Goal: Information Seeking & Learning: Learn about a topic

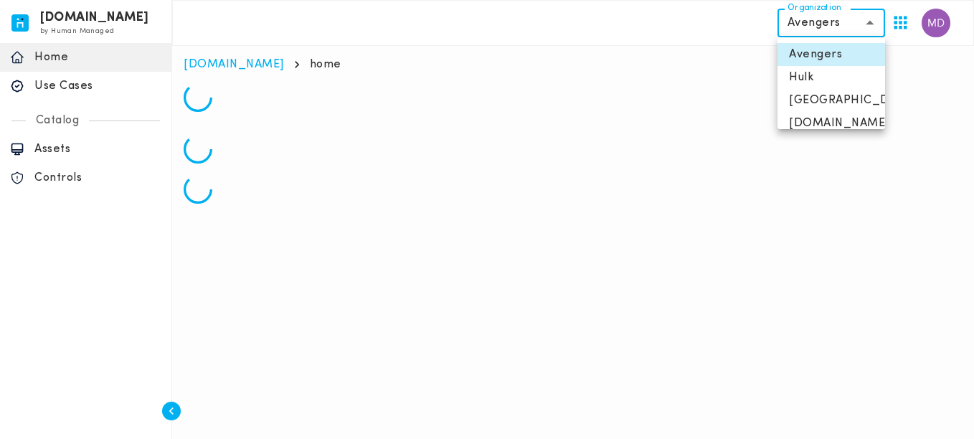
click at [814, 31] on body "[DOMAIN_NAME] by Human Managed {"resourceSet":[{"resourceId":"invicta-io/web/na…" at bounding box center [487, 107] width 974 height 215
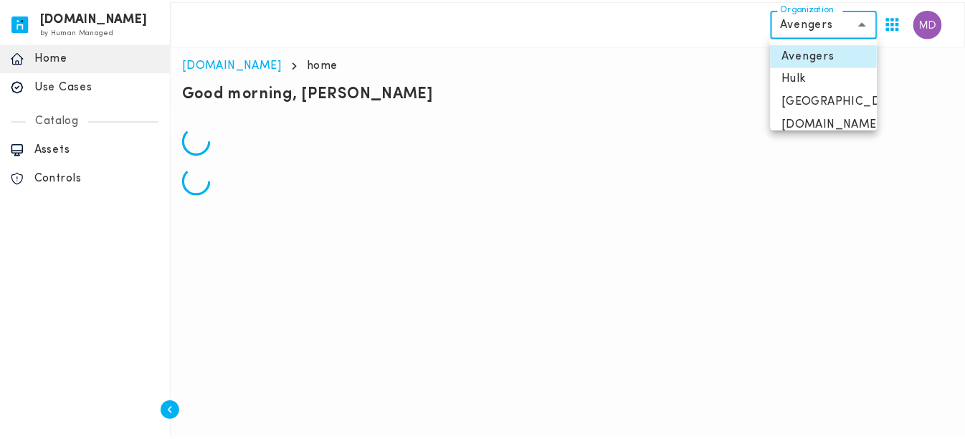
scroll to position [57, 0]
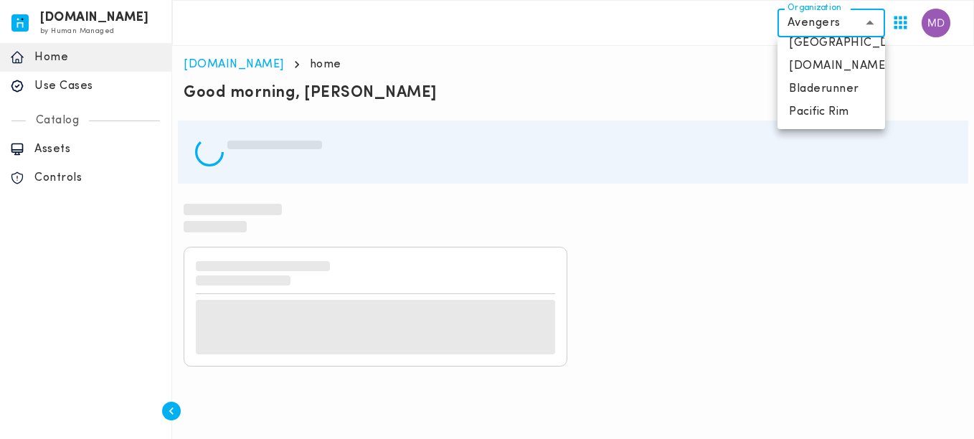
click at [822, 114] on li "Pacific Rim" at bounding box center [831, 111] width 108 height 23
type input "**********"
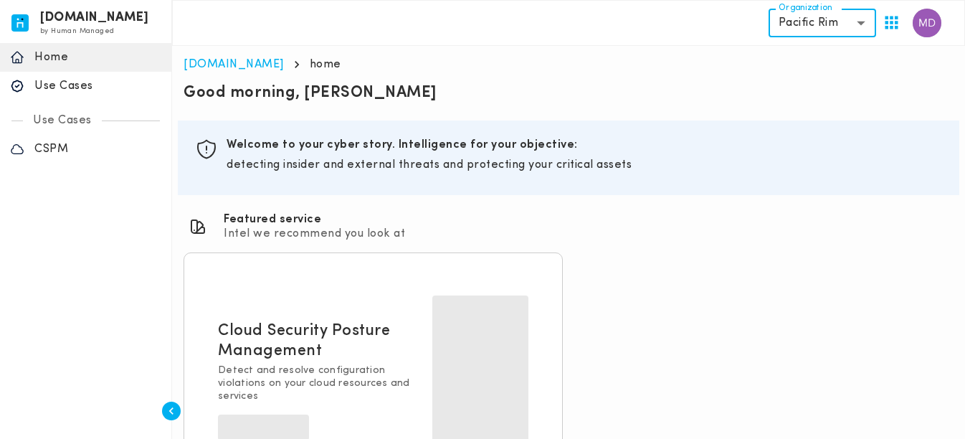
click at [82, 90] on p "Use Cases" at bounding box center [97, 86] width 127 height 14
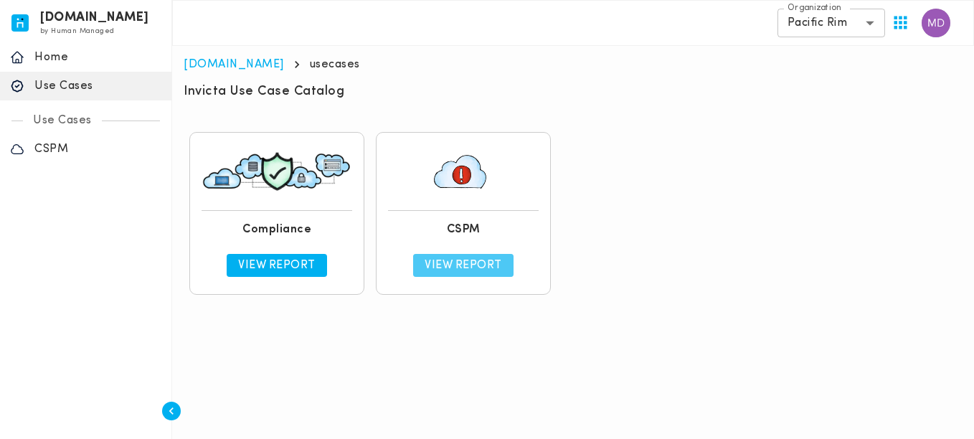
click at [483, 262] on p "View Report" at bounding box center [463, 265] width 77 height 14
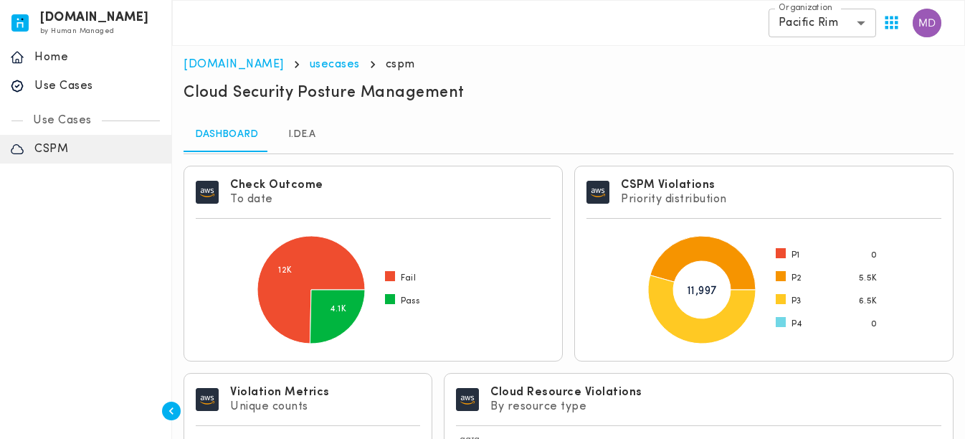
click at [305, 136] on link "I.DE.A" at bounding box center [302, 135] width 65 height 34
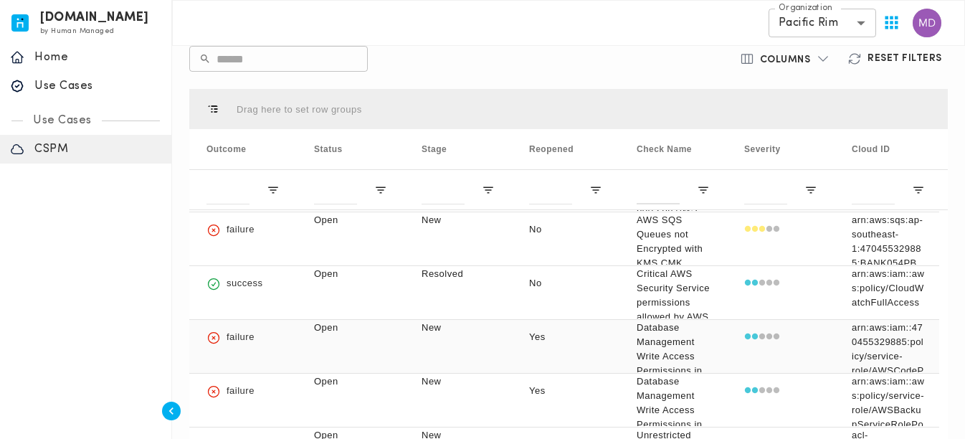
scroll to position [215, 0]
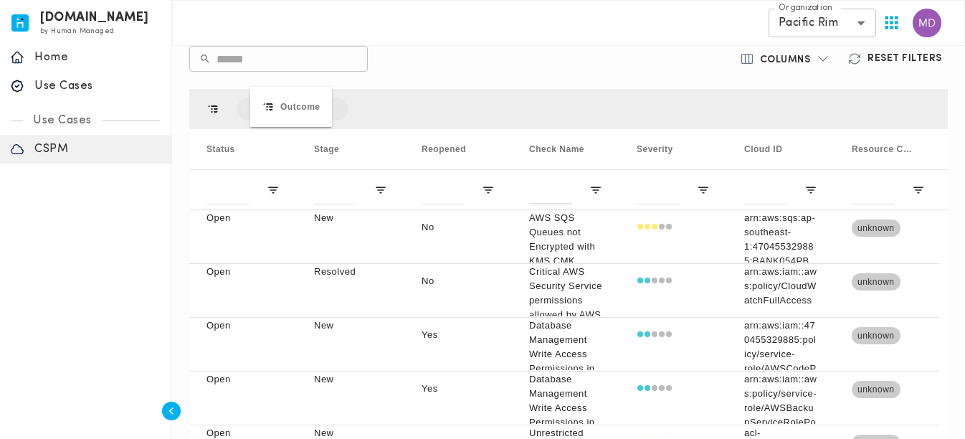
drag, startPoint x: 240, startPoint y: 151, endPoint x: 257, endPoint y: 95, distance: 58.5
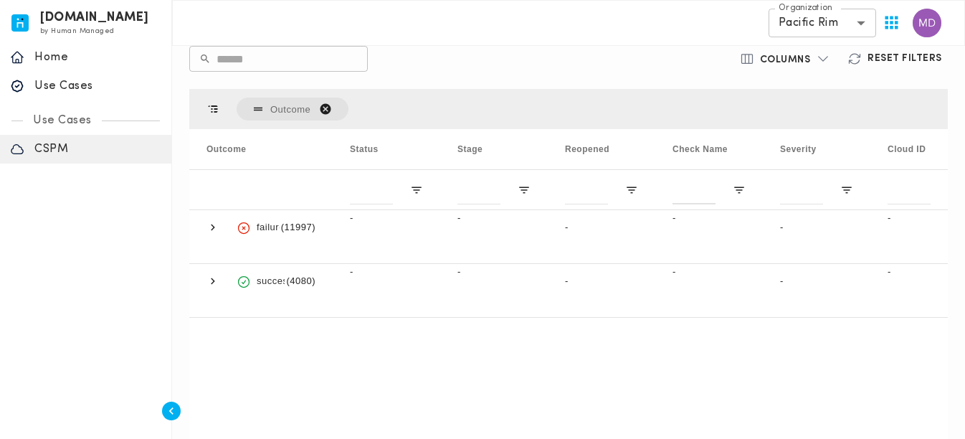
scroll to position [0, 0]
click at [214, 289] on span at bounding box center [213, 281] width 13 height 33
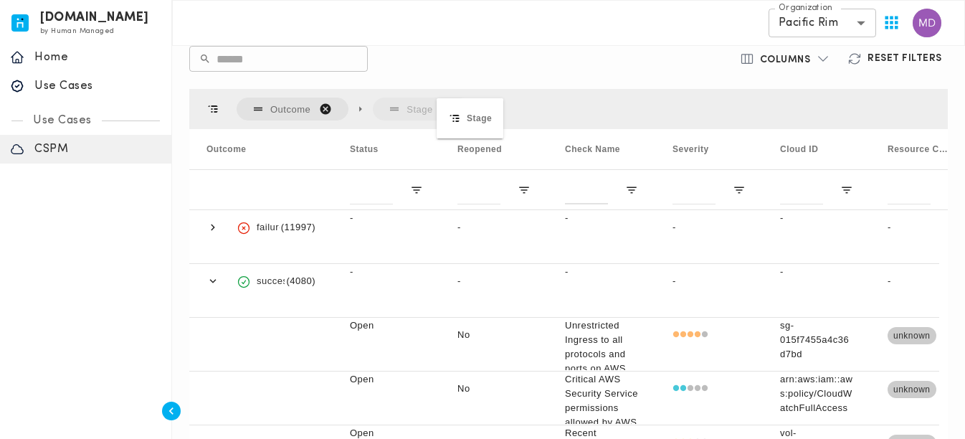
drag, startPoint x: 473, startPoint y: 144, endPoint x: 444, endPoint y: 107, distance: 47.5
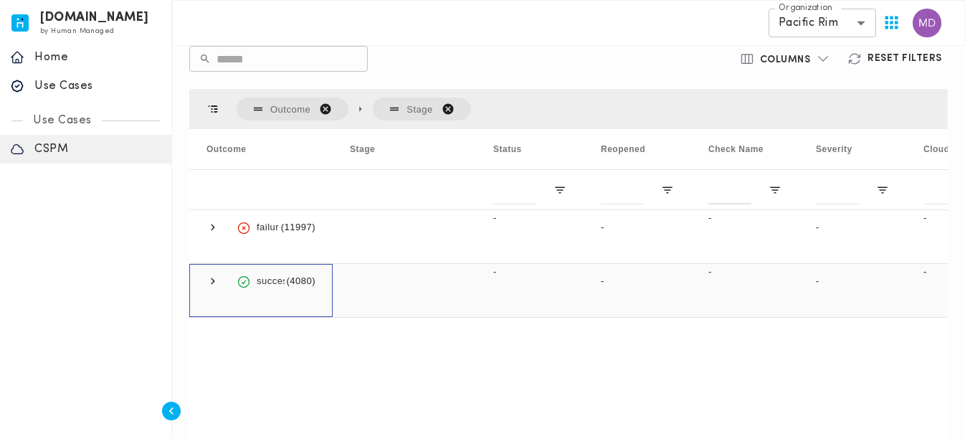
click at [211, 280] on span at bounding box center [213, 281] width 13 height 13
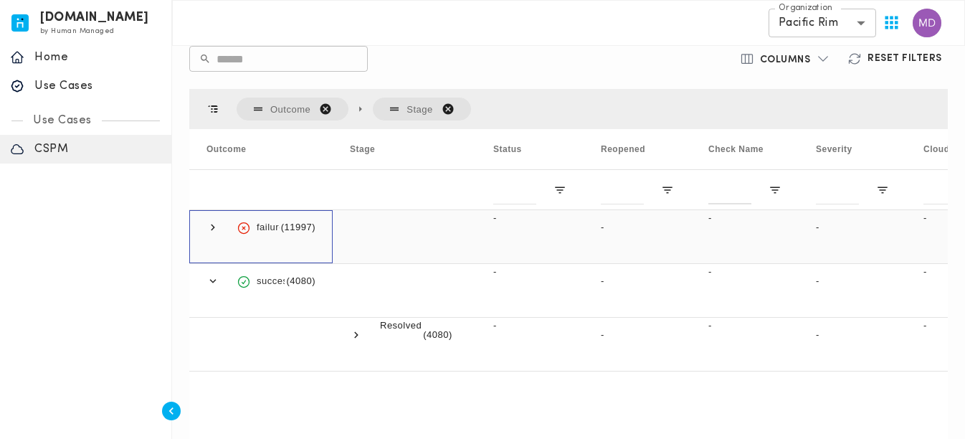
click at [209, 232] on span at bounding box center [213, 227] width 13 height 13
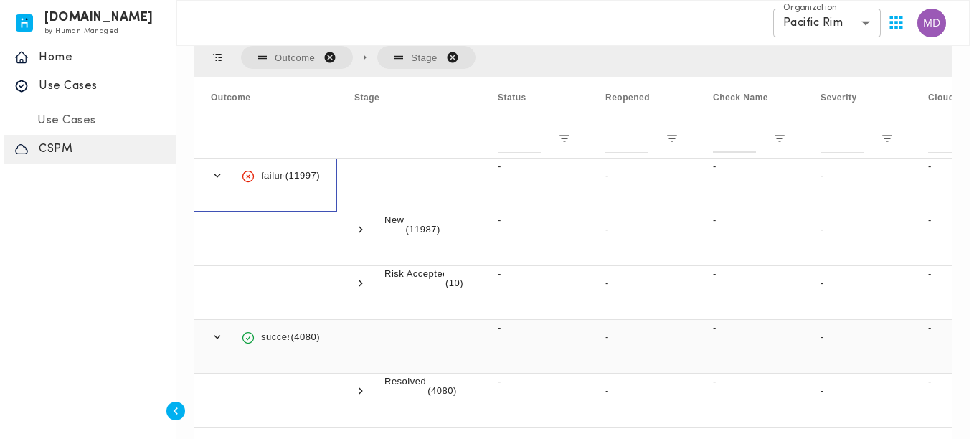
scroll to position [480, 0]
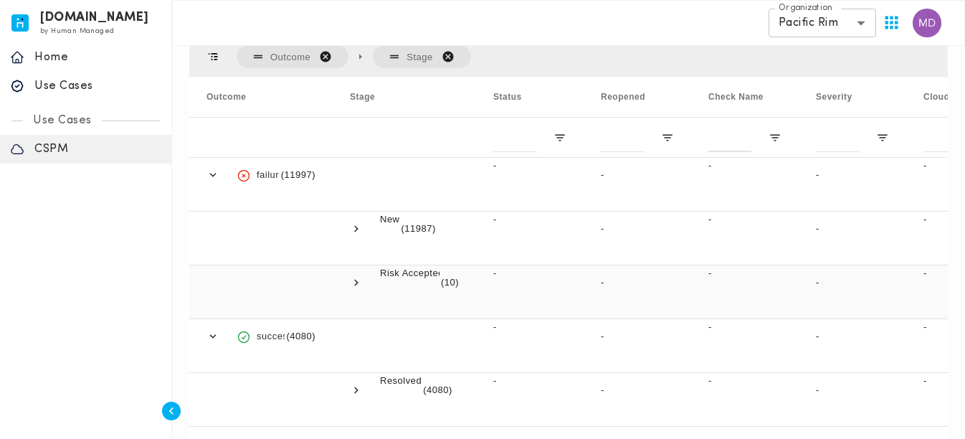
click at [405, 278] on p "Risk Accepted" at bounding box center [410, 273] width 60 height 14
click at [353, 286] on span at bounding box center [356, 282] width 13 height 13
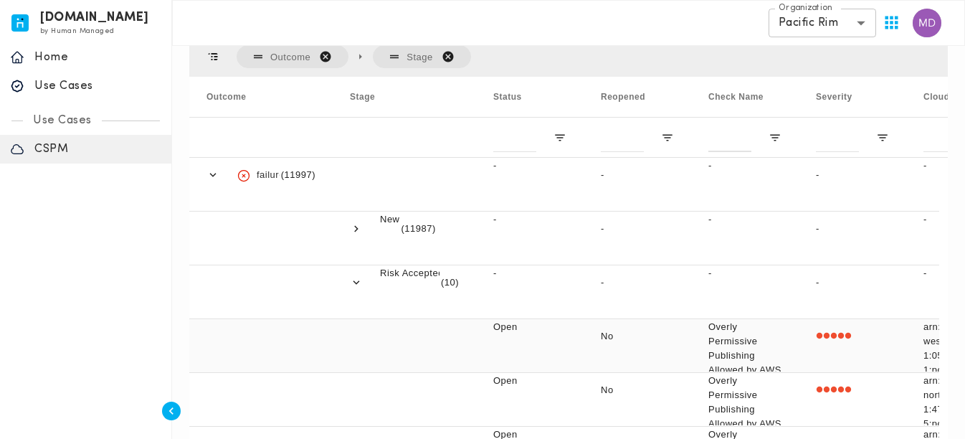
click at [520, 345] on div "Open" at bounding box center [530, 345] width 108 height 53
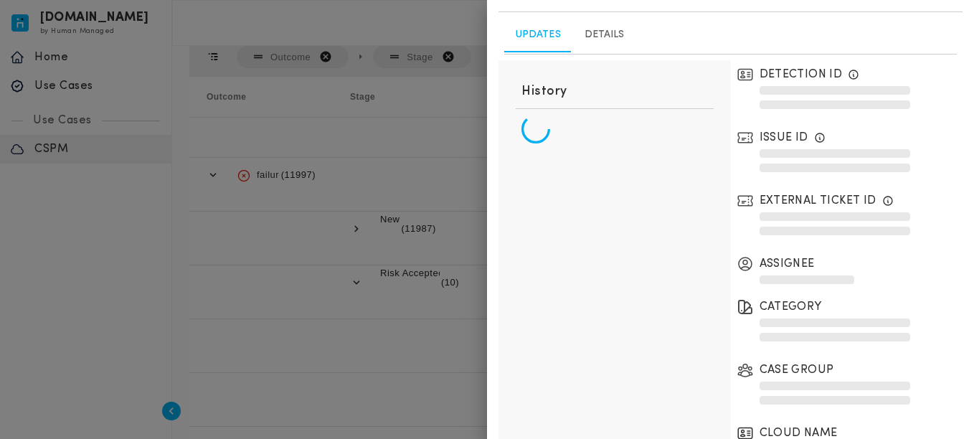
scroll to position [181, 0]
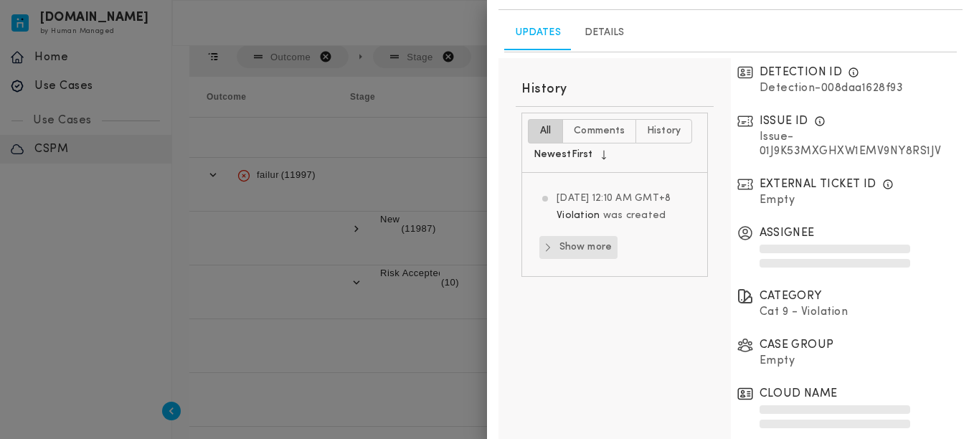
click at [570, 259] on button "Show more" at bounding box center [578, 247] width 78 height 23
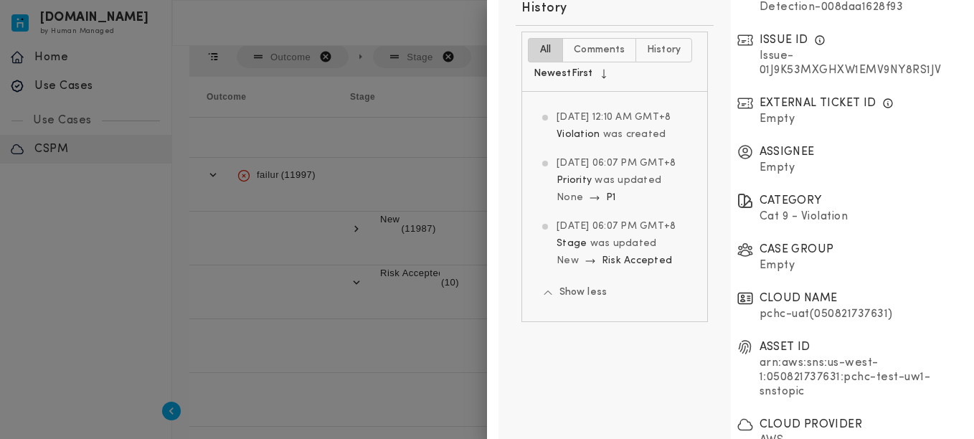
scroll to position [440, 0]
